Goal: Check status: Check status

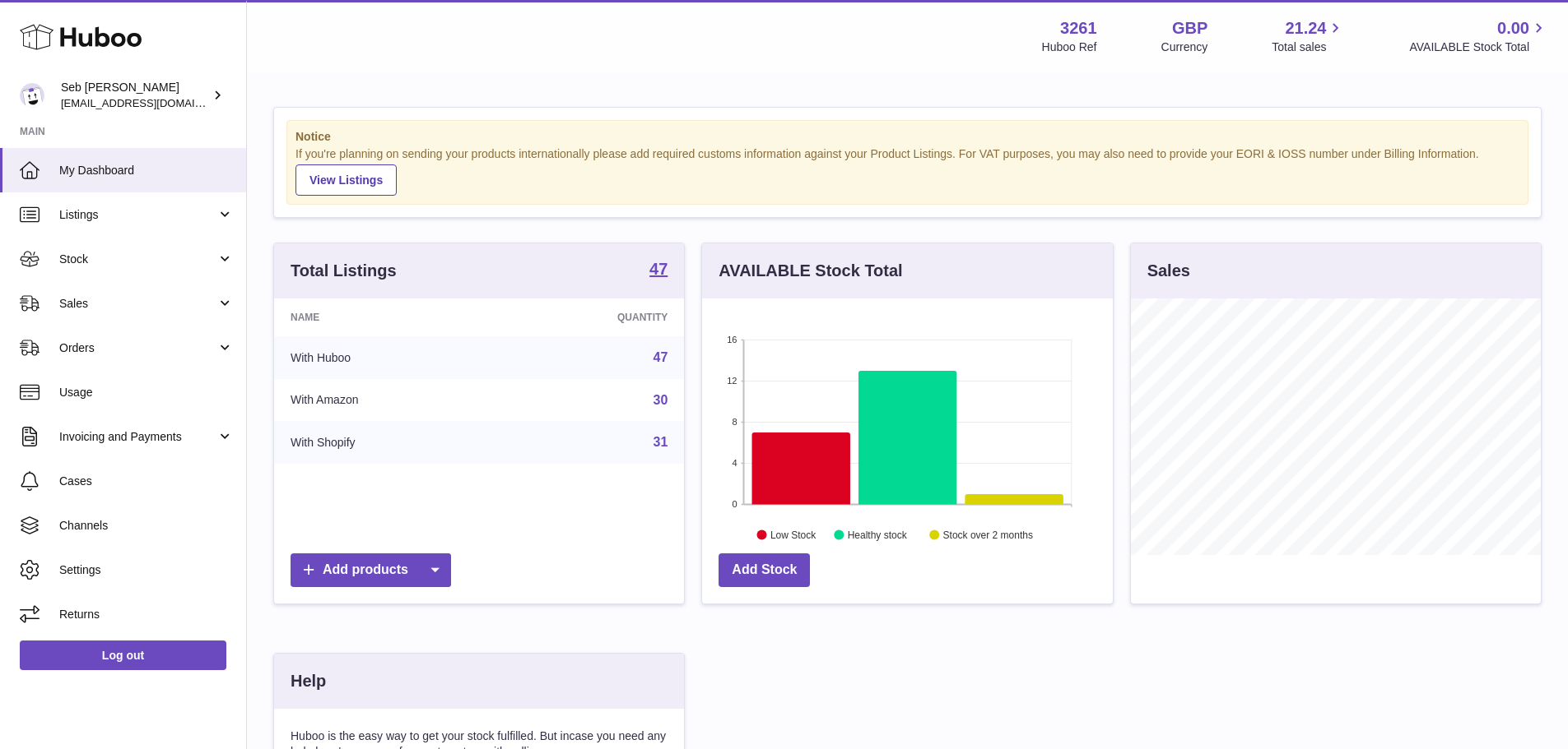
scroll to position [257, 411]
click at [86, 290] on link "Sales" at bounding box center [123, 303] width 246 height 45
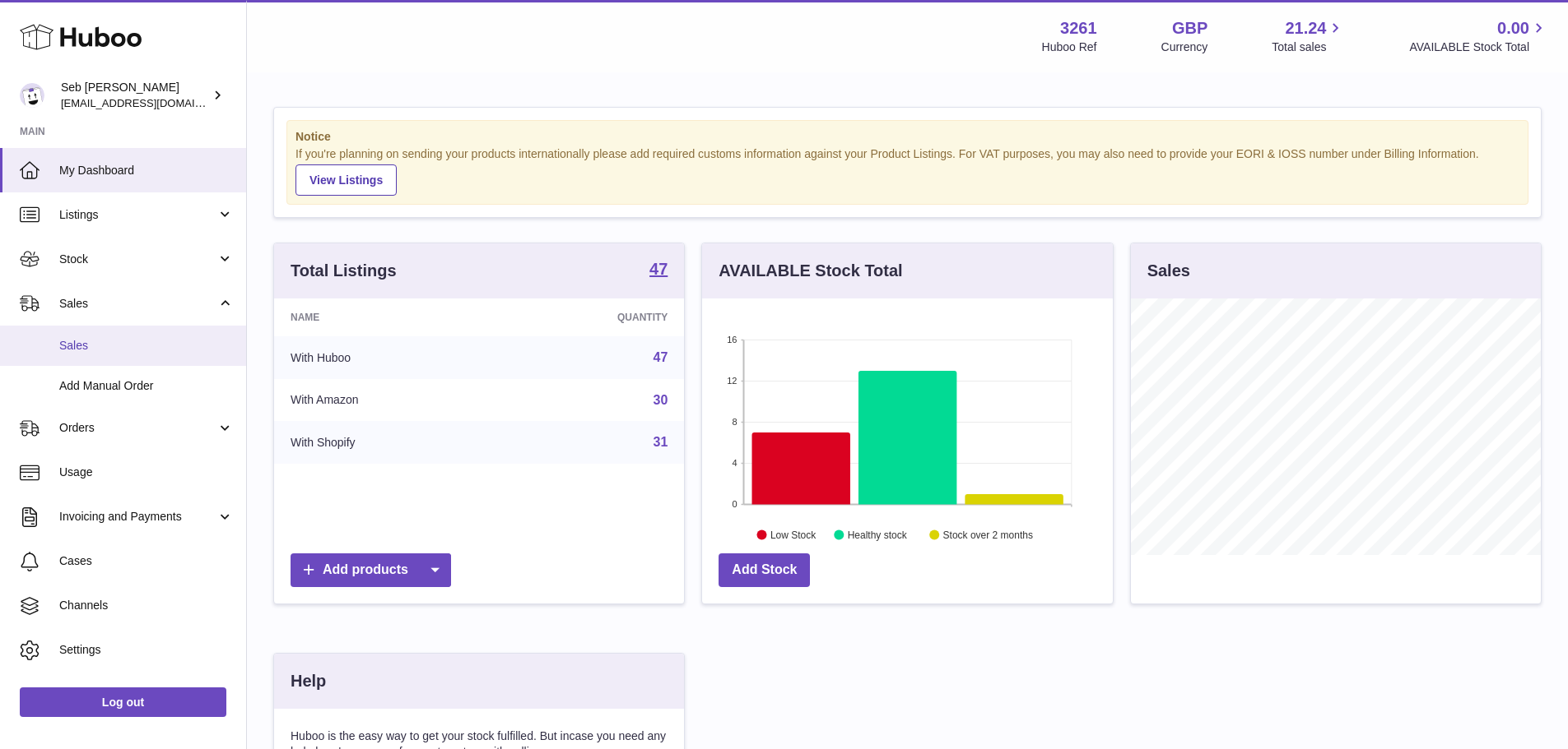
click at [90, 353] on link "Sales" at bounding box center [123, 346] width 246 height 41
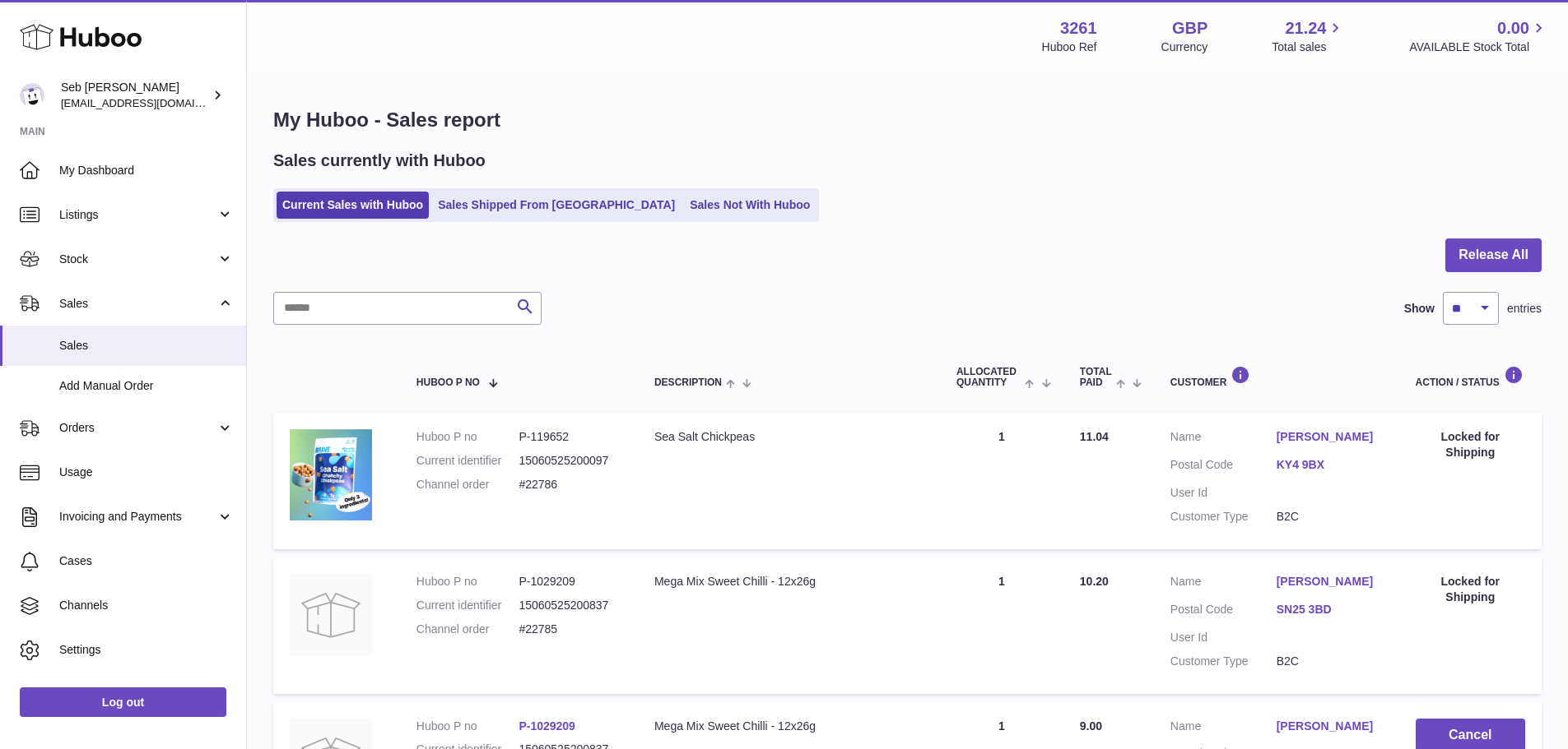
click at [491, 182] on div "Sales currently with Huboo Current Sales with Huboo Sales Shipped From [GEOGRAP…" at bounding box center [907, 186] width 1268 height 73
click at [493, 202] on link "Sales Shipped From [GEOGRAPHIC_DATA]" at bounding box center [556, 205] width 249 height 27
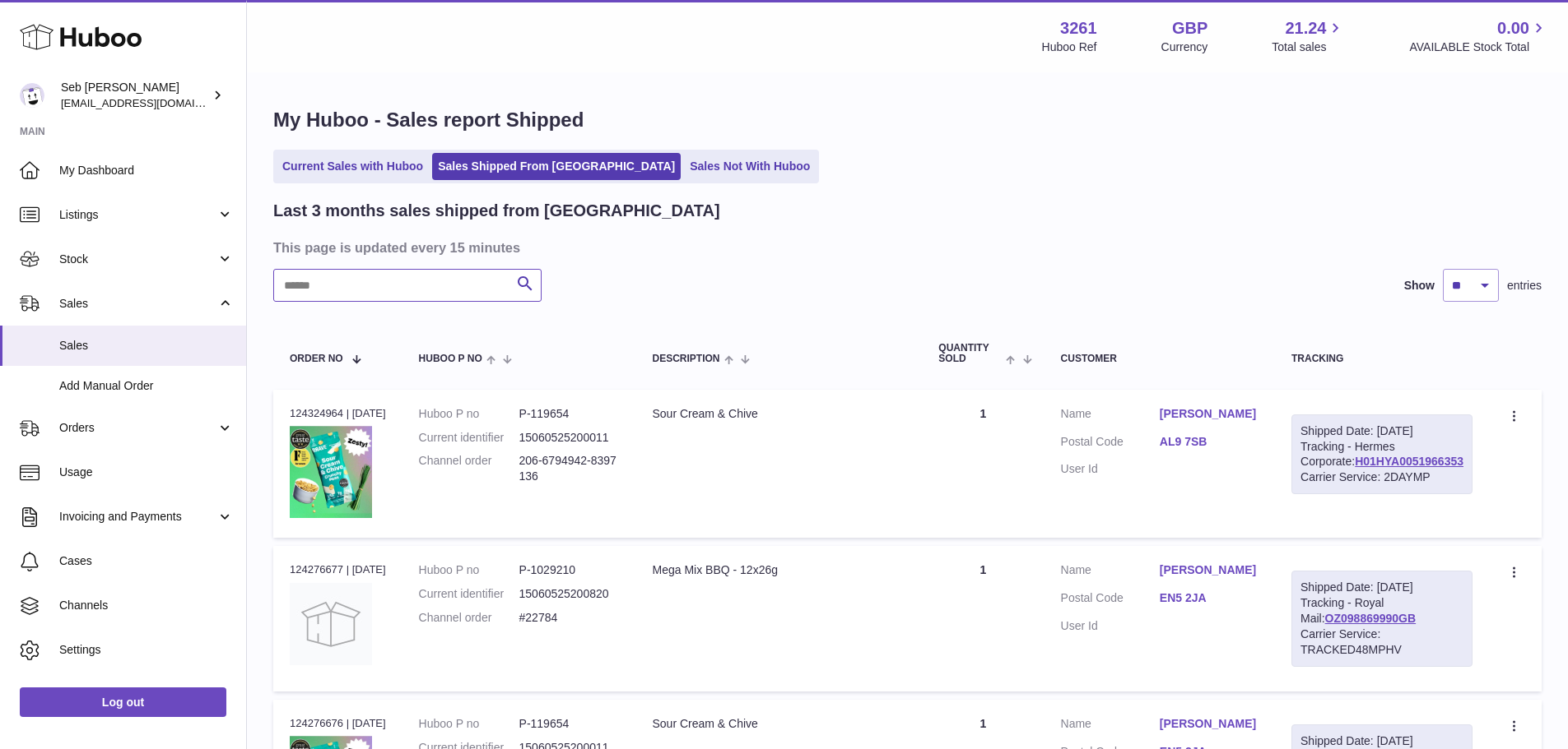
drag, startPoint x: 333, startPoint y: 259, endPoint x: 329, endPoint y: 279, distance: 20.4
paste input "******"
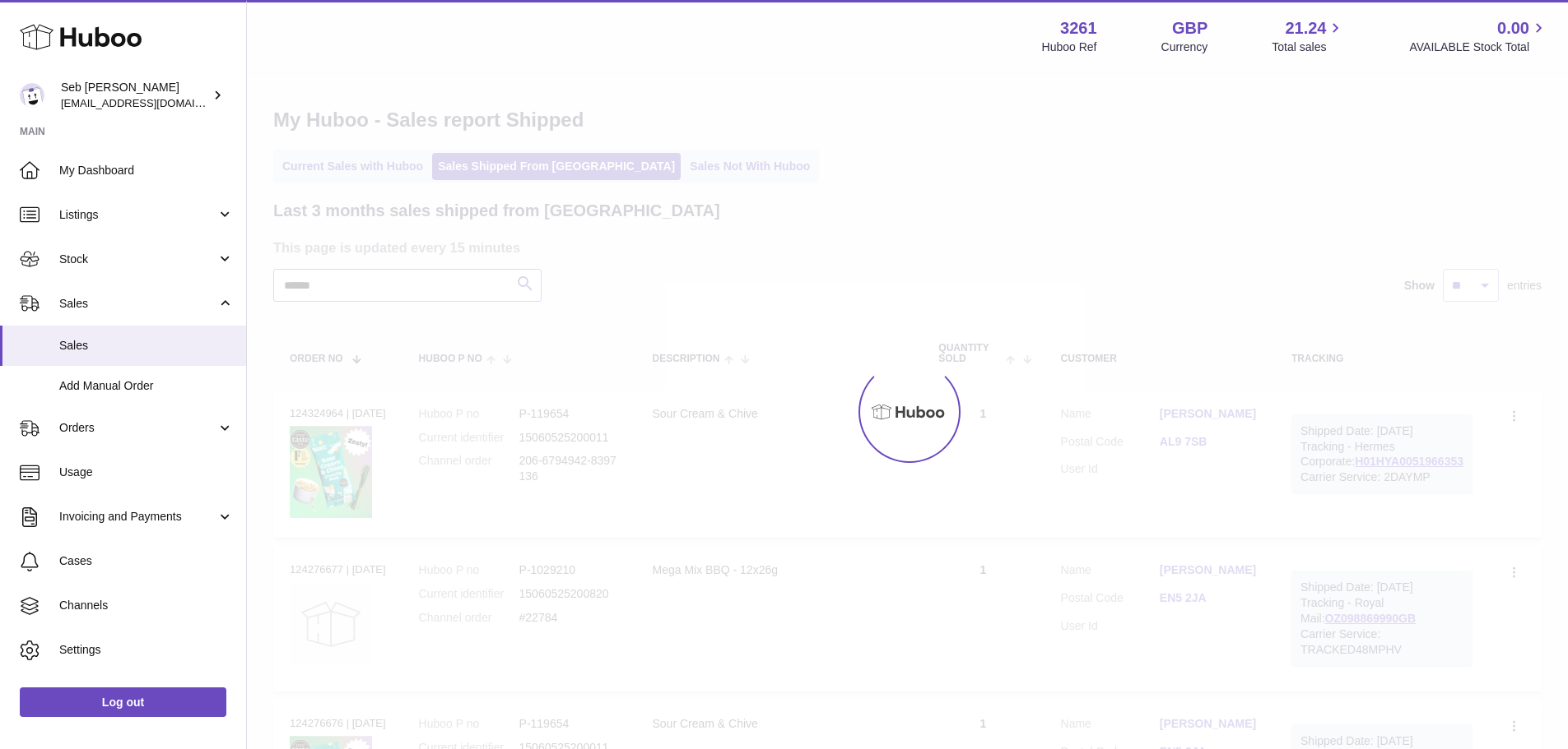
type input "******"
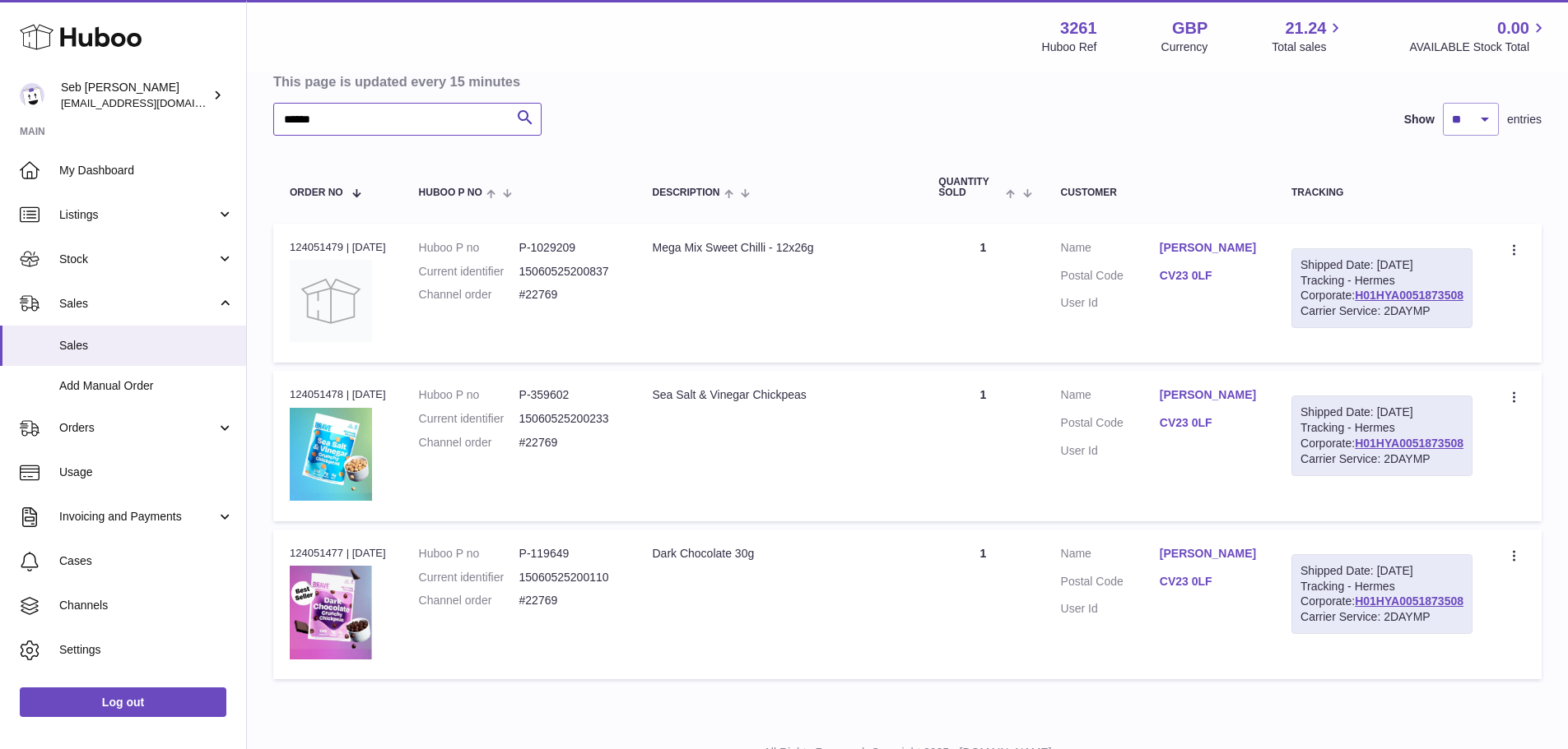
scroll to position [159, 0]
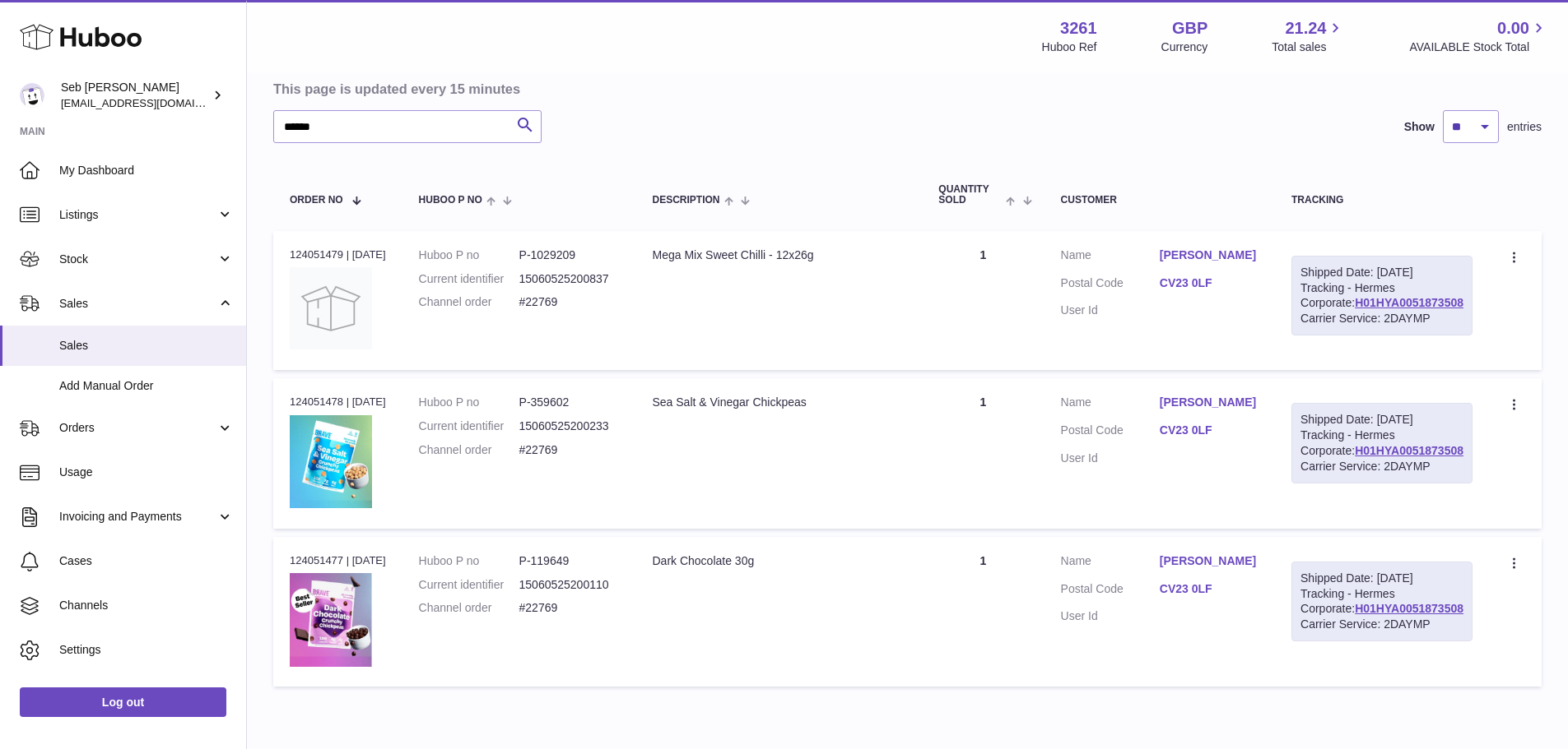
click at [336, 246] on td "Order no 124051479 | 3rd Sep" at bounding box center [337, 300] width 129 height 139
copy div "124051479"
